Goal: Task Accomplishment & Management: Manage account settings

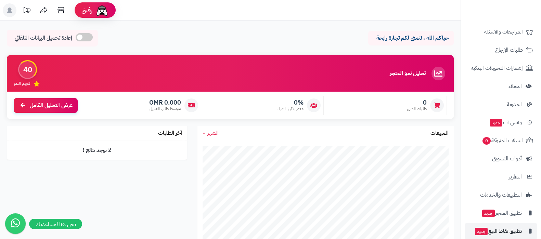
scroll to position [92, 0]
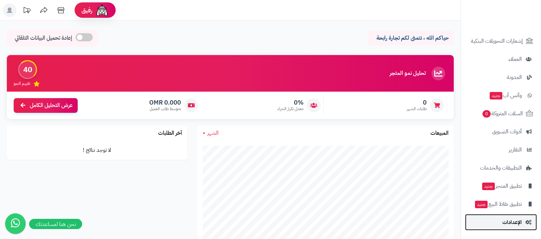
click at [518, 222] on span "الإعدادات" at bounding box center [512, 223] width 20 height 10
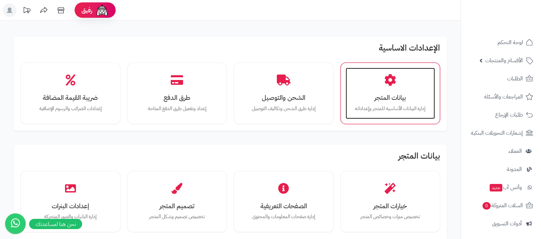
click at [386, 92] on div "بيانات المتجر إدارة البيانات الأساسية للمتجر وإعداداته" at bounding box center [391, 93] width 90 height 51
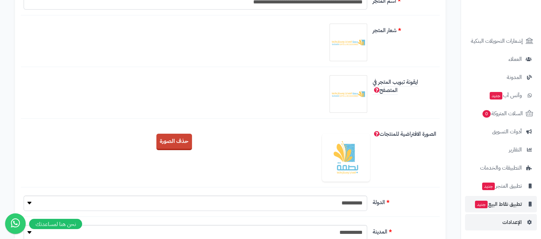
scroll to position [214, 0]
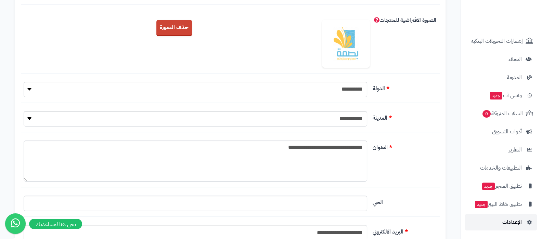
click at [510, 223] on span "الإعدادات" at bounding box center [512, 223] width 20 height 10
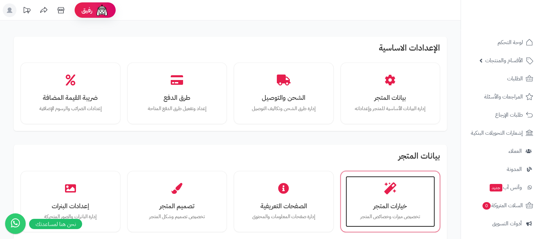
click at [404, 195] on div "خيارات المتجر تخصيص ميزات وخصائص المتجر" at bounding box center [391, 201] width 90 height 51
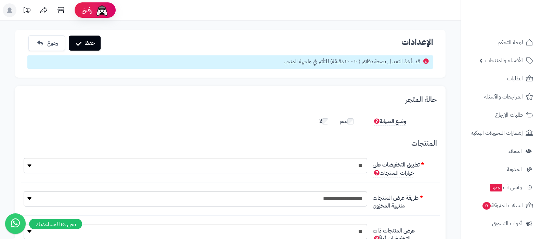
scroll to position [5, 0]
click at [84, 44] on button "حفظ" at bounding box center [85, 42] width 32 height 15
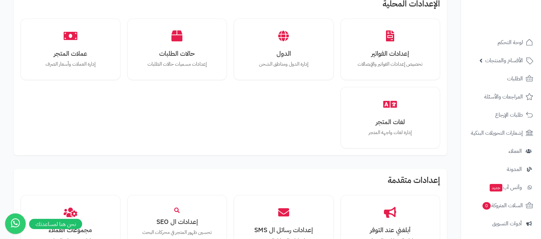
scroll to position [656, 0]
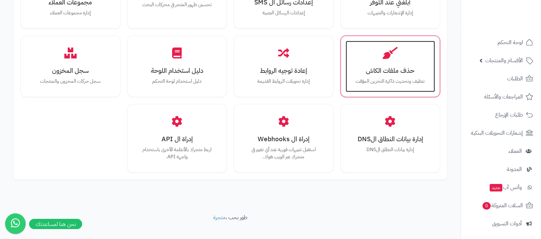
click at [409, 67] on h3 "حذف ملفات الكاش" at bounding box center [390, 70] width 76 height 7
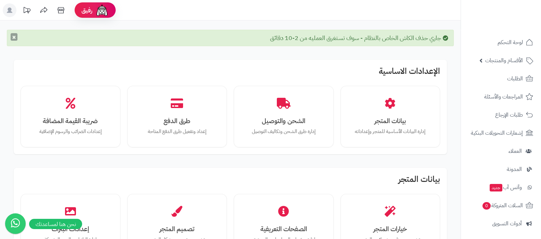
click at [12, 36] on button "×" at bounding box center [14, 37] width 7 height 8
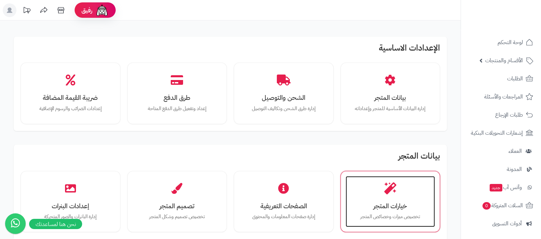
click at [408, 206] on h3 "خيارات المتجر" at bounding box center [390, 206] width 76 height 7
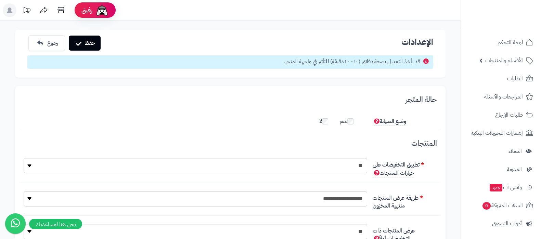
scroll to position [5, 0]
click at [76, 40] on button "حفظ" at bounding box center [85, 42] width 32 height 15
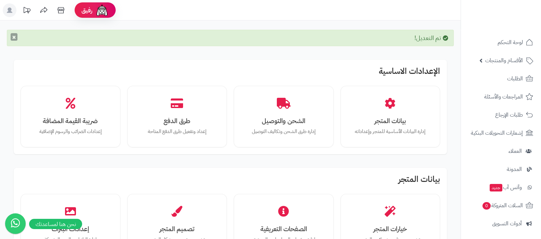
click at [13, 35] on button "×" at bounding box center [14, 37] width 7 height 8
